Goal: Task Accomplishment & Management: Complete application form

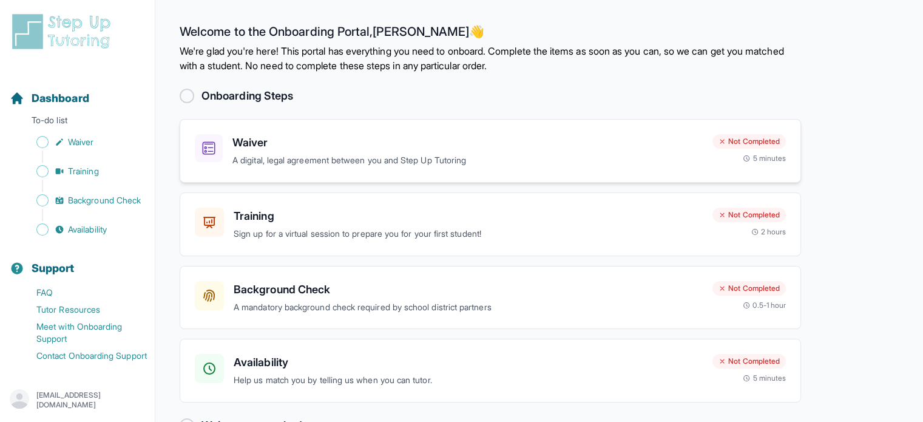
click at [249, 146] on h3 "Waiver" at bounding box center [467, 142] width 470 height 17
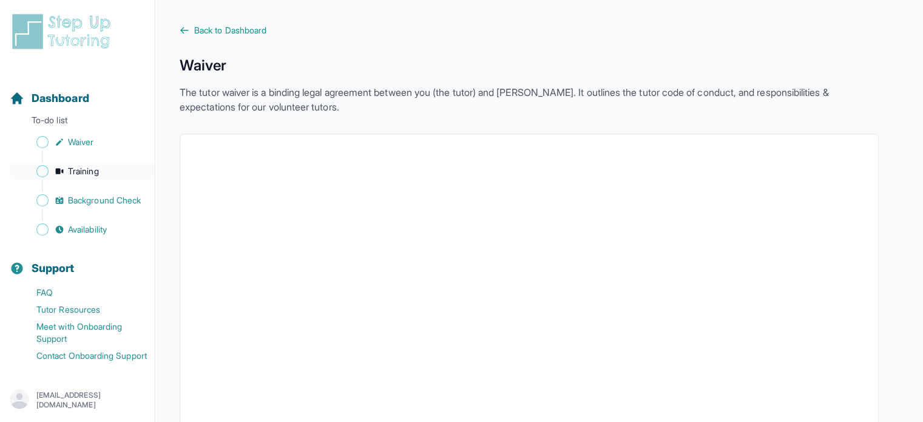
click at [83, 173] on span "Training" at bounding box center [83, 171] width 31 height 12
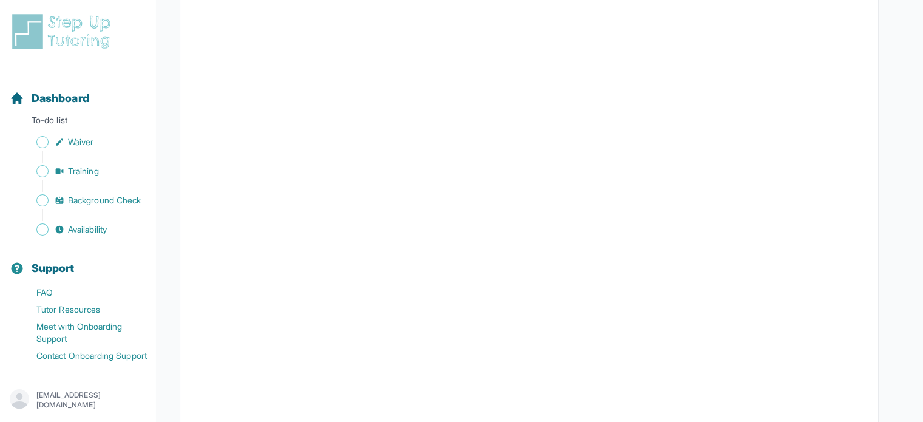
scroll to position [335, 0]
click at [102, 206] on span "Background Check" at bounding box center [104, 200] width 73 height 12
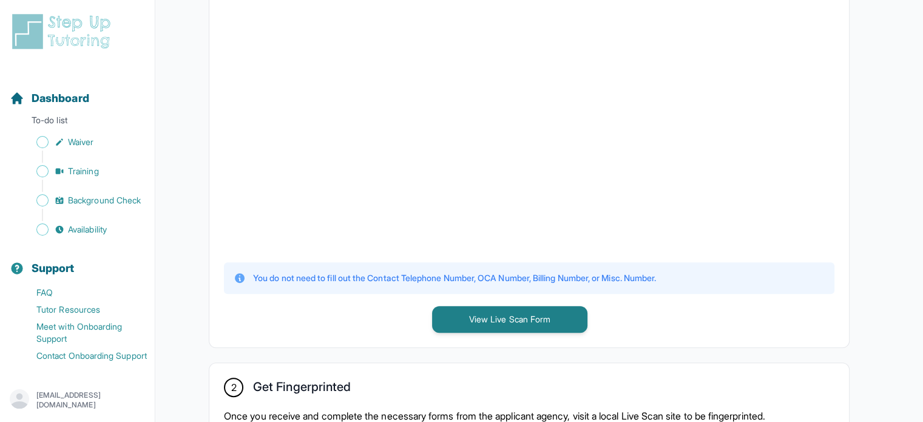
scroll to position [388, 0]
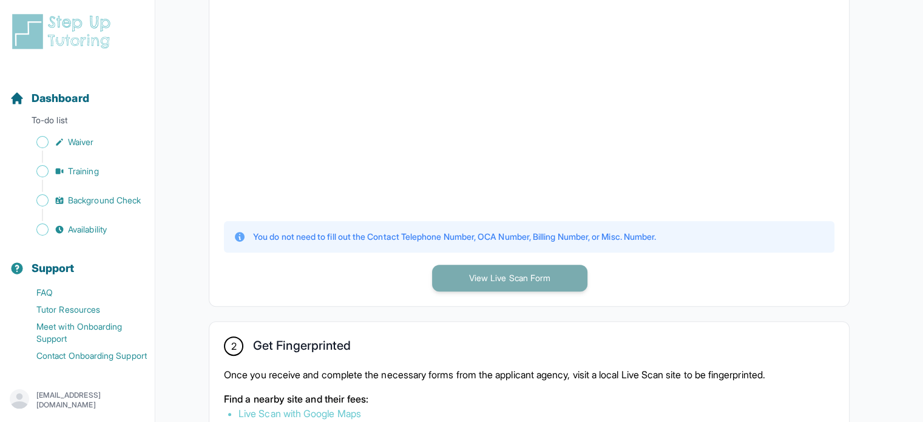
click at [526, 281] on button "View Live Scan Form" at bounding box center [509, 278] width 155 height 27
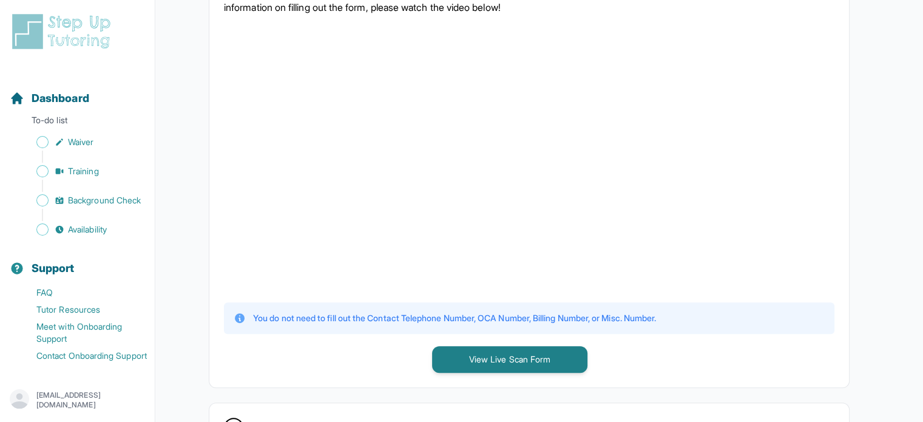
scroll to position [258, 0]
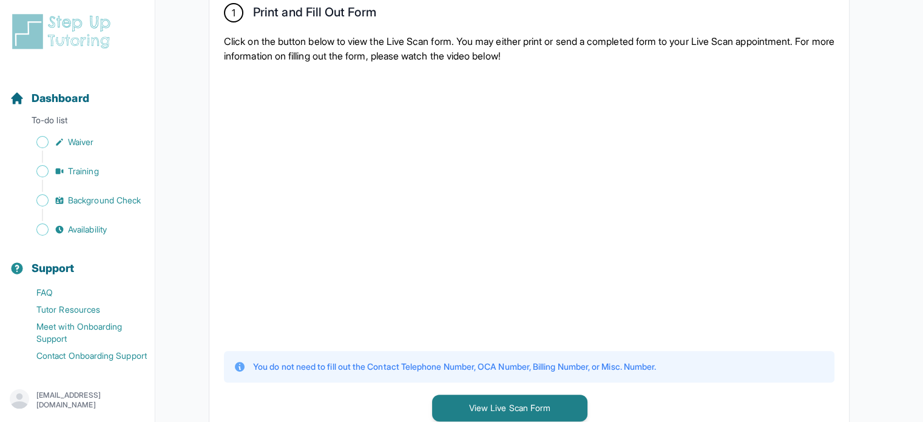
click at [760, 209] on div at bounding box center [529, 206] width 610 height 266
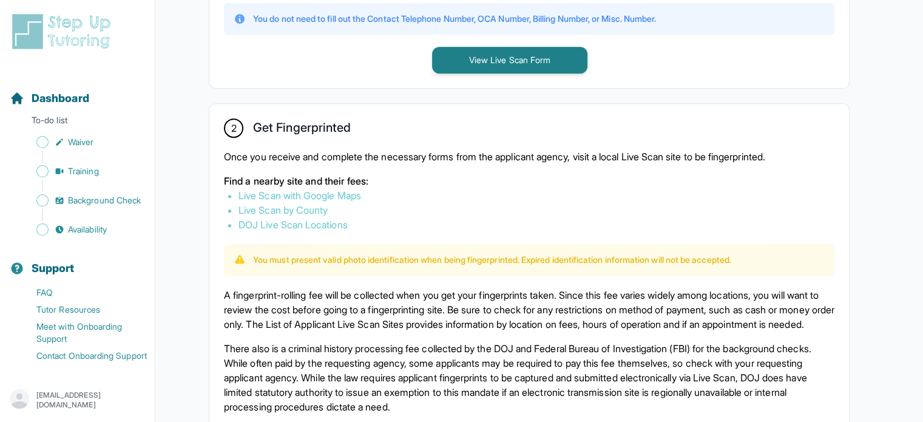
scroll to position [662, 0]
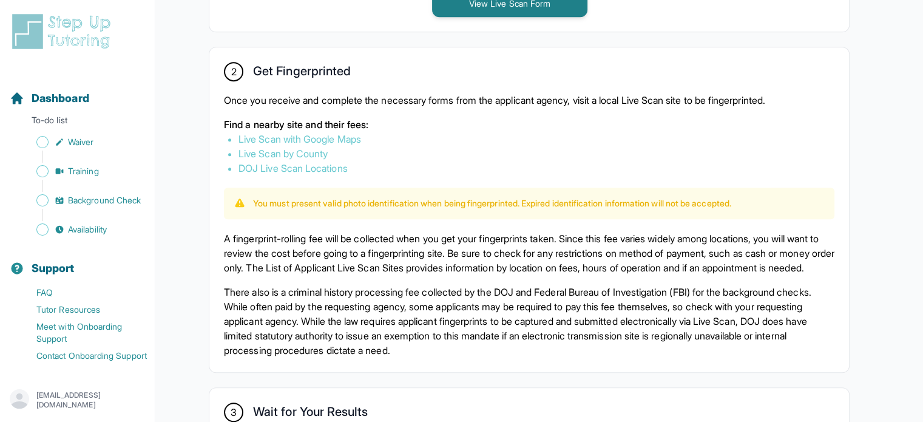
click at [351, 134] on link "Live Scan with Google Maps" at bounding box center [299, 139] width 123 height 12
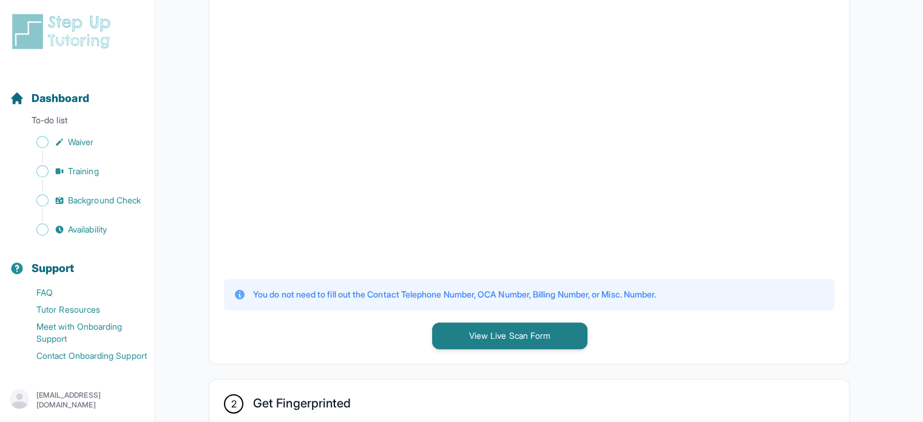
scroll to position [323, 0]
